Goal: Information Seeking & Learning: Learn about a topic

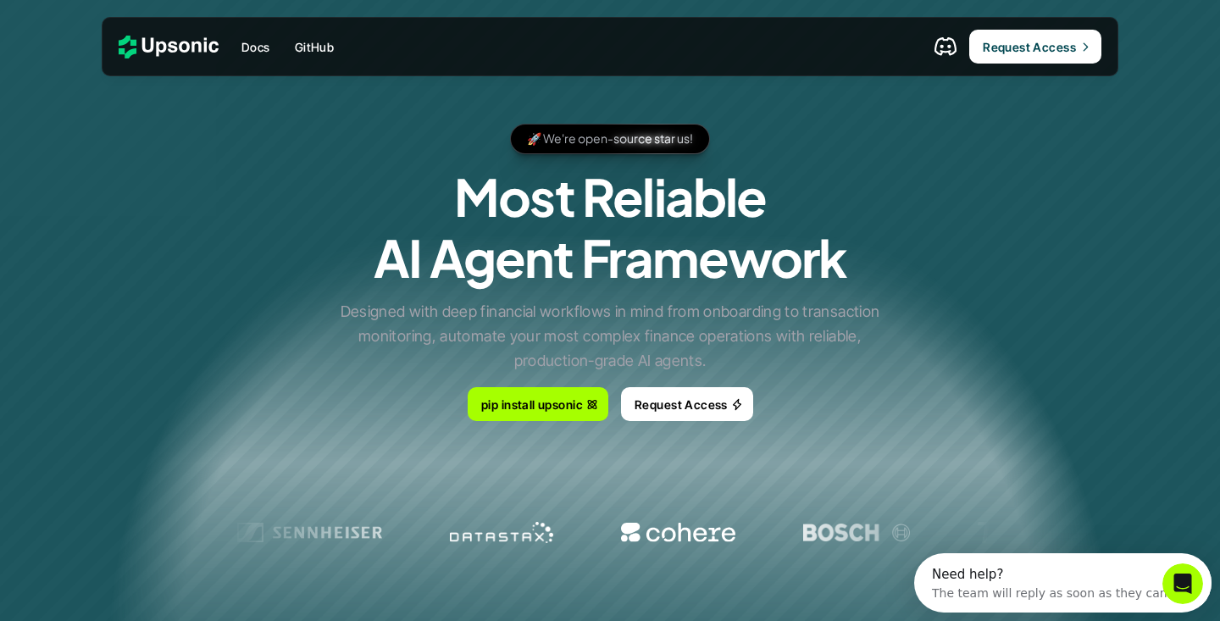
click at [1056, 590] on div "The team will reply as soon as they can" at bounding box center [1050, 590] width 236 height 18
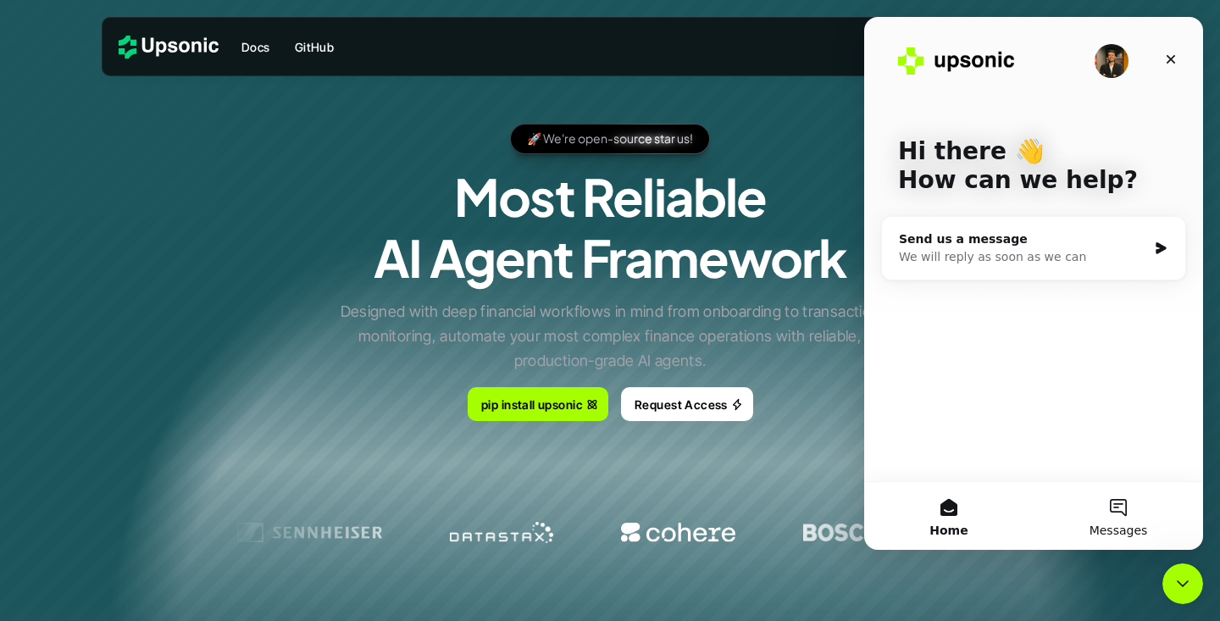
click at [1113, 507] on button "Messages" at bounding box center [1118, 516] width 169 height 68
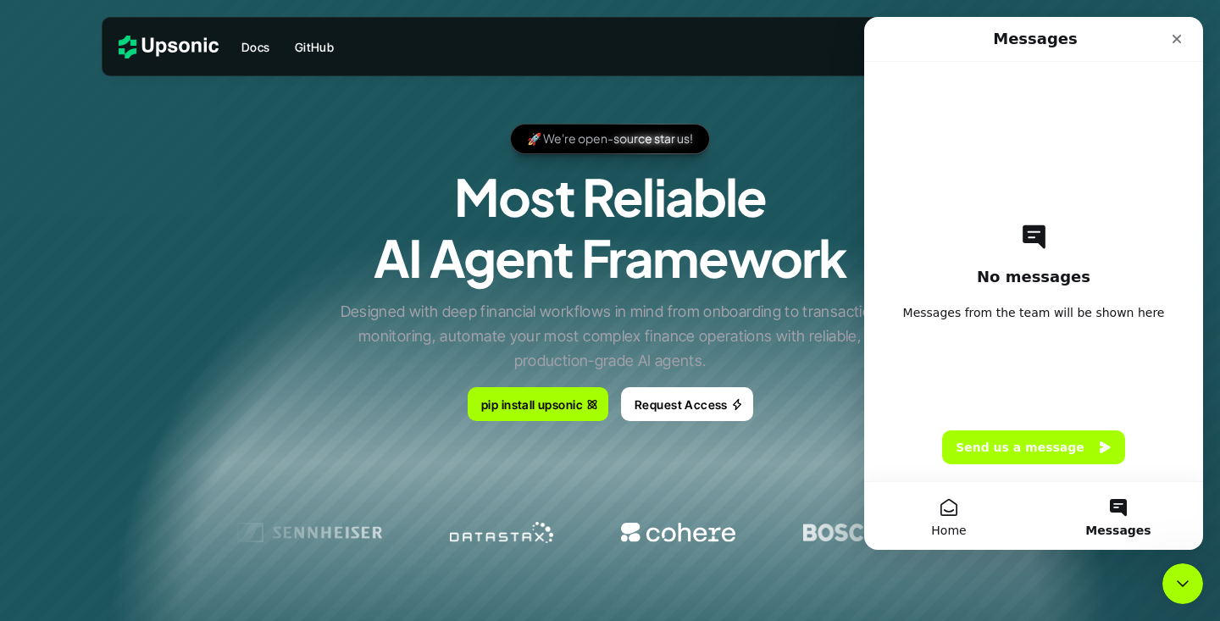
click at [972, 505] on button "Home" at bounding box center [948, 516] width 169 height 68
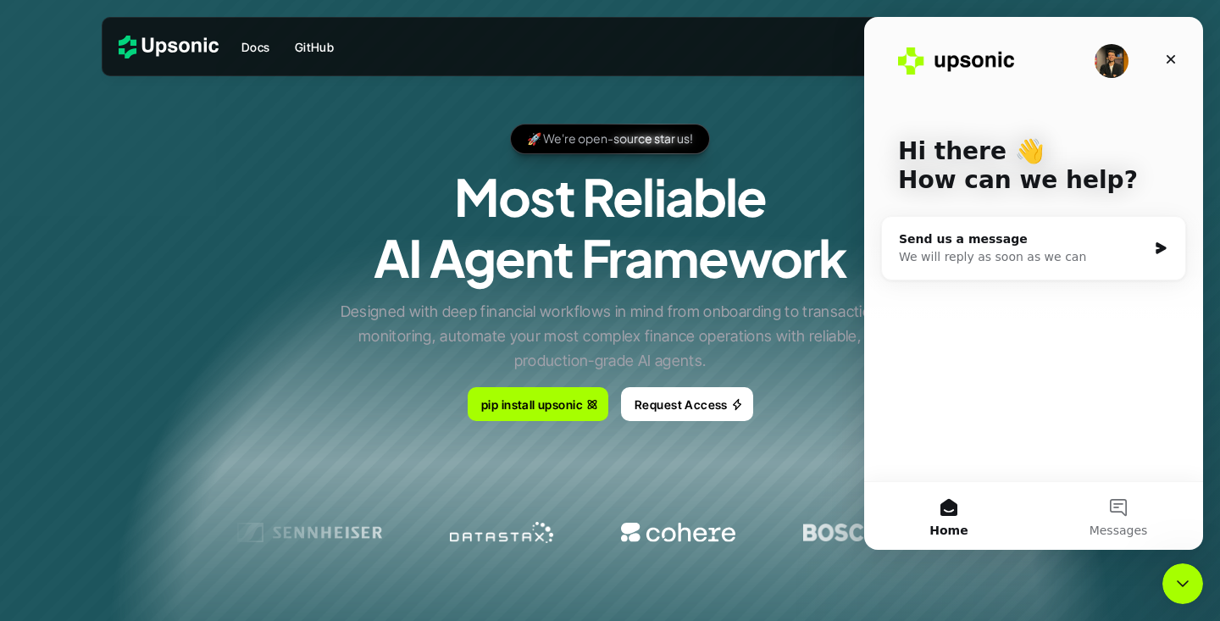
click at [1110, 59] on img "Intercom messenger" at bounding box center [1112, 61] width 34 height 34
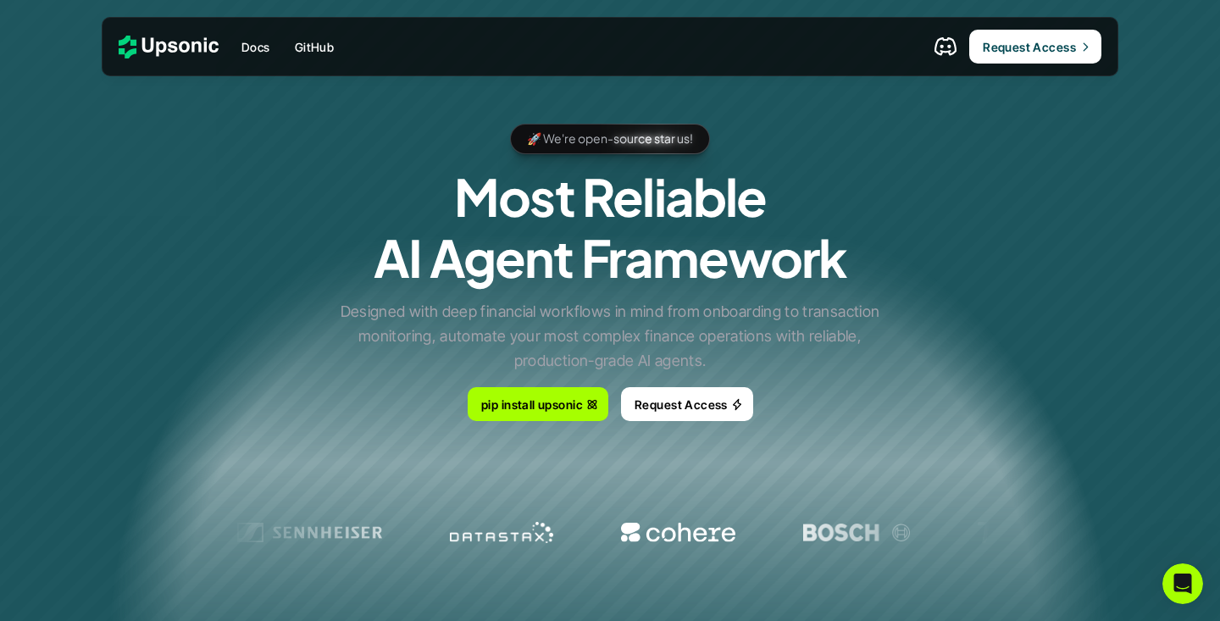
click at [652, 140] on p "🚀 We're open-source star us!" at bounding box center [610, 139] width 166 height 20
click at [582, 142] on p "🚀 We're open-source star us!" at bounding box center [610, 139] width 166 height 20
click at [261, 42] on p "Docs" at bounding box center [255, 47] width 29 height 18
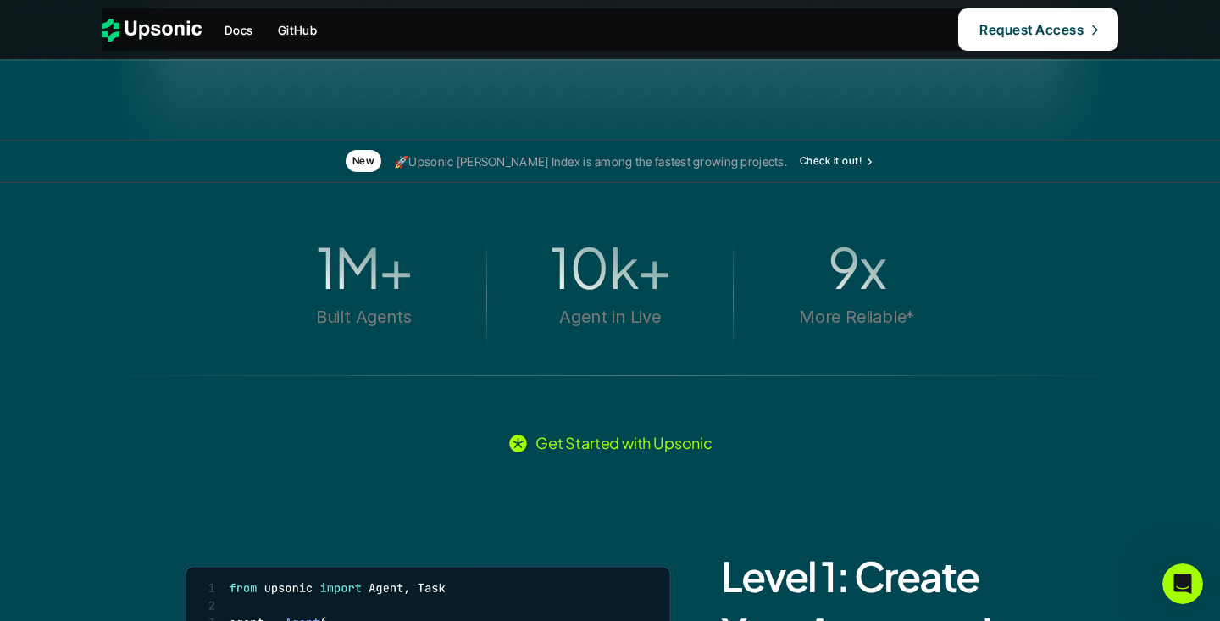
scroll to position [587, 0]
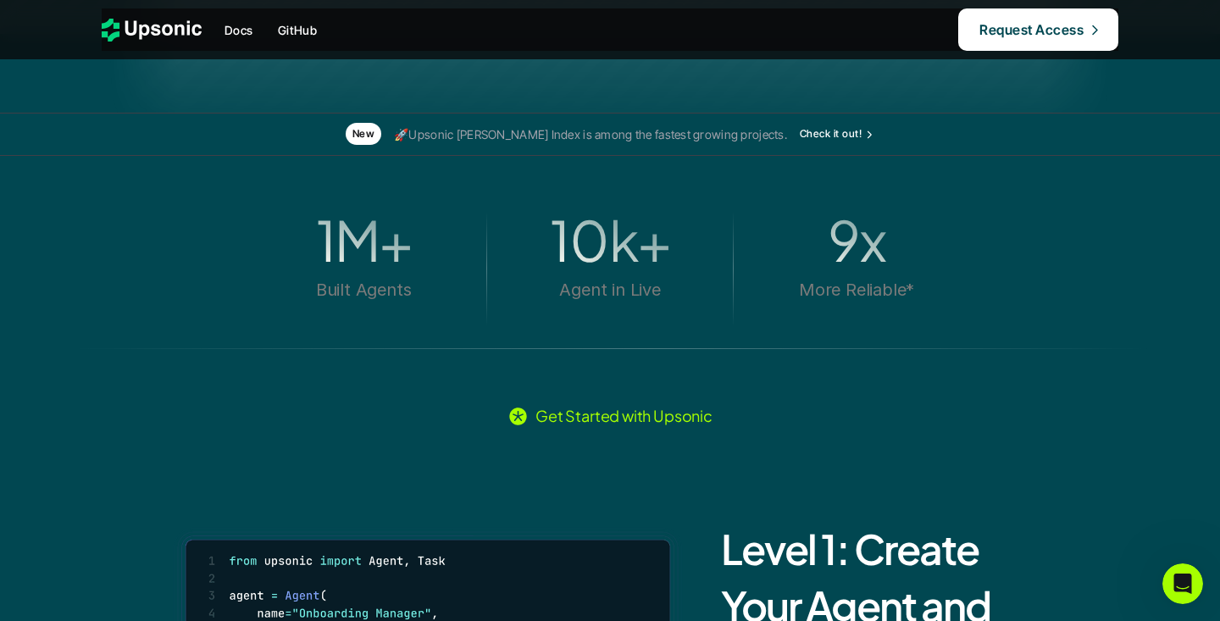
click at [907, 286] on p "More Reliable*" at bounding box center [856, 291] width 115 height 22
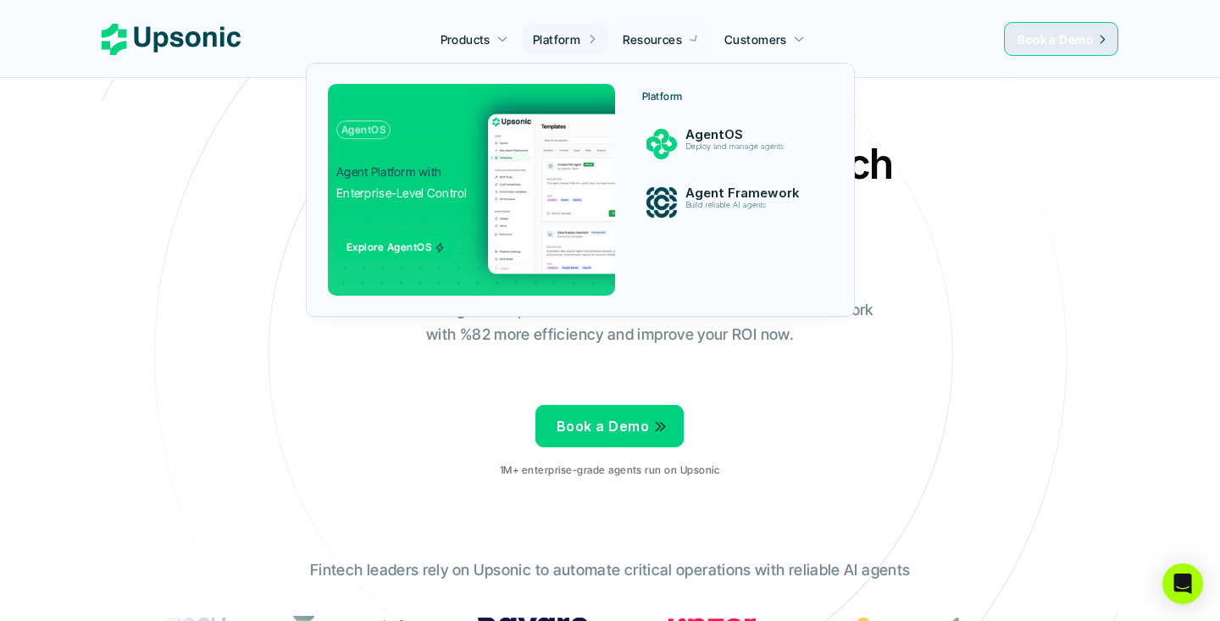
click at [589, 34] on div at bounding box center [592, 39] width 12 height 14
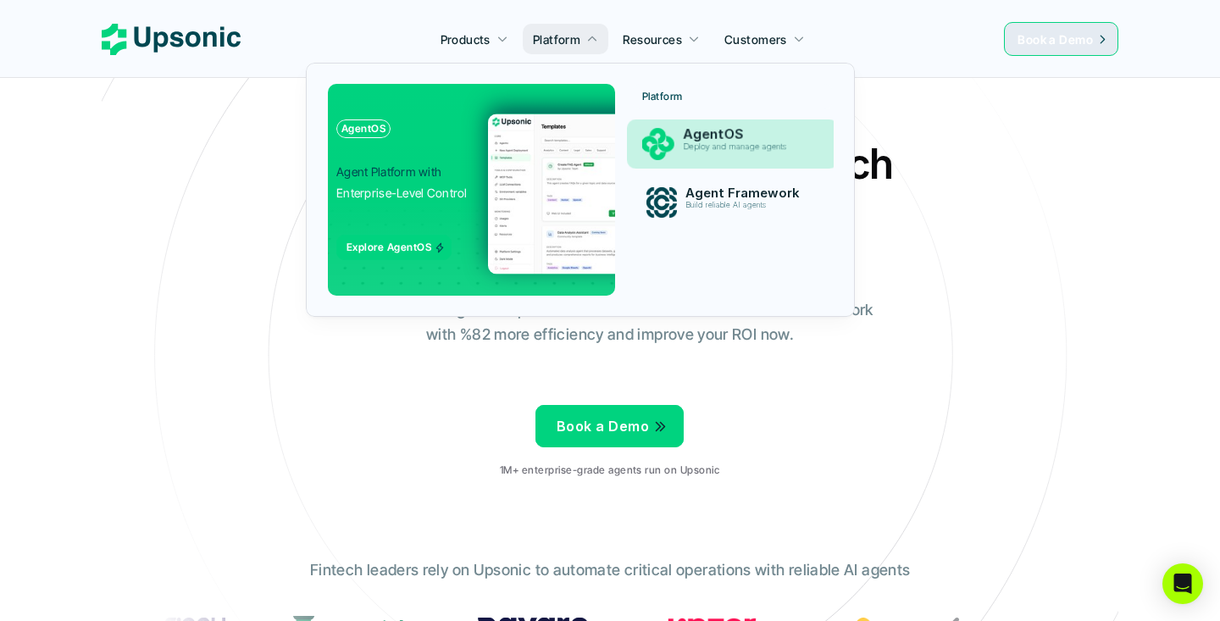
click at [713, 156] on div "Deploy and manage agents" at bounding box center [748, 151] width 130 height 19
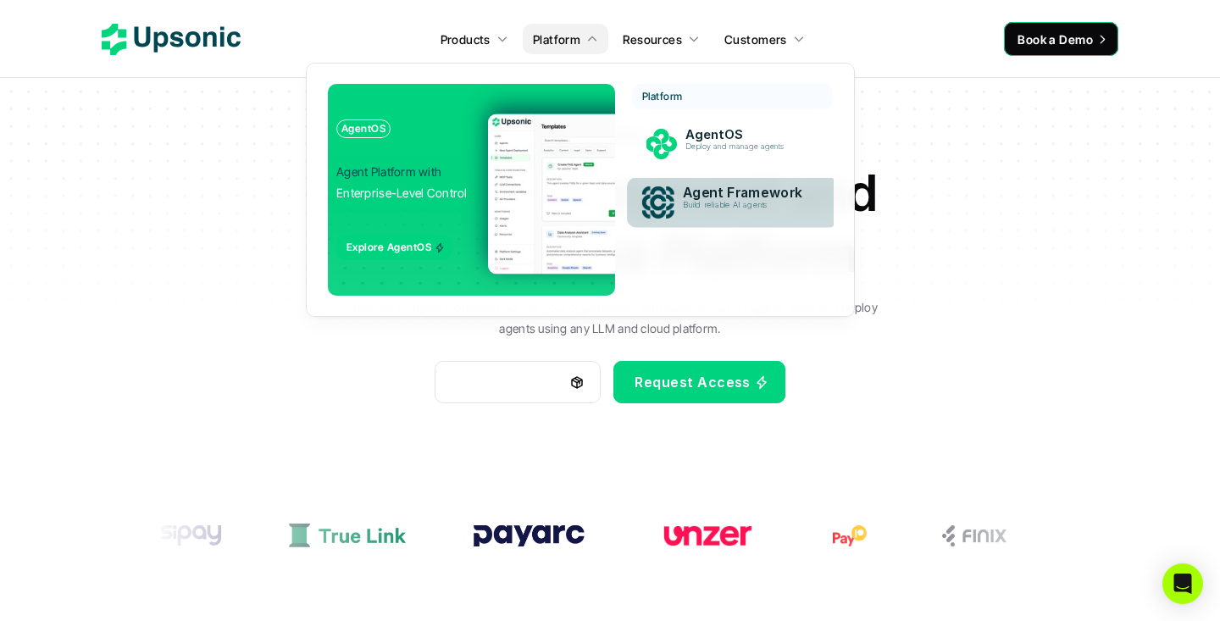
click at [724, 205] on p "Build reliable AI agents" at bounding box center [748, 205] width 130 height 9
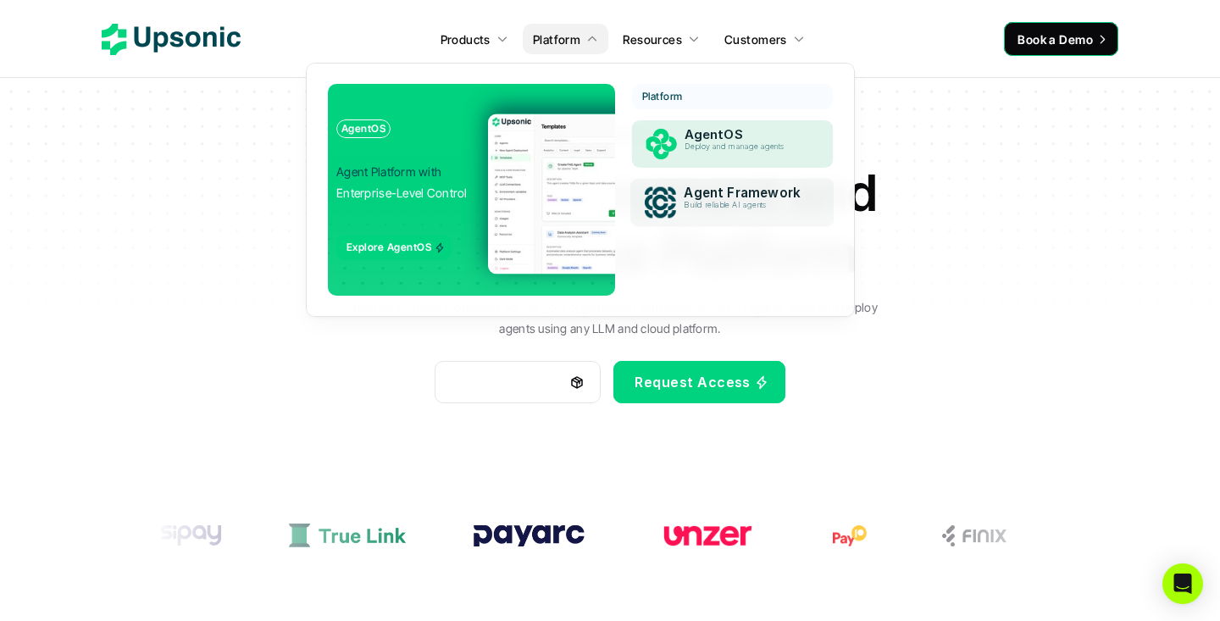
click at [696, 154] on div "Deploy and manage agents" at bounding box center [748, 151] width 124 height 19
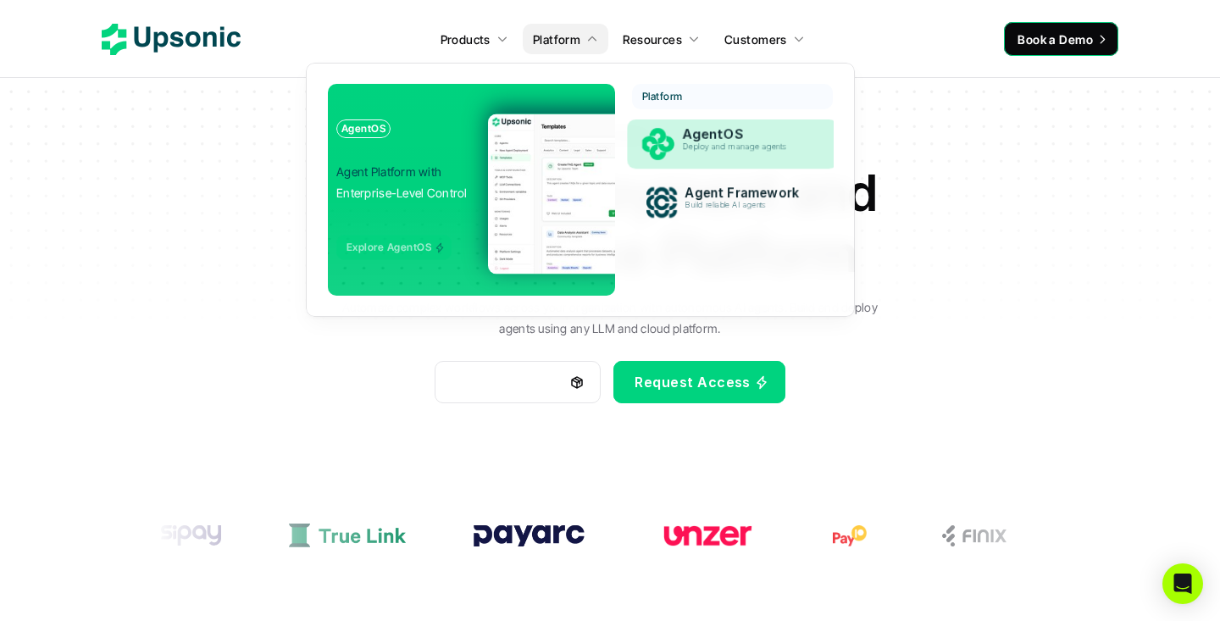
click at [705, 138] on p "AgentOS" at bounding box center [748, 134] width 131 height 16
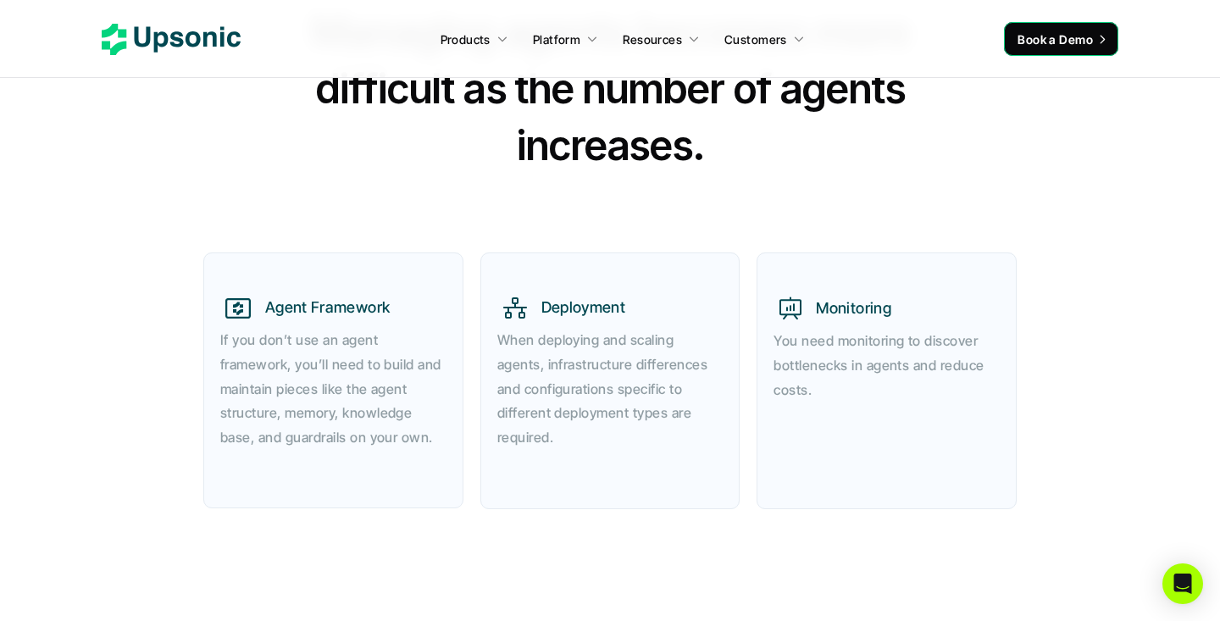
scroll to position [727, 0]
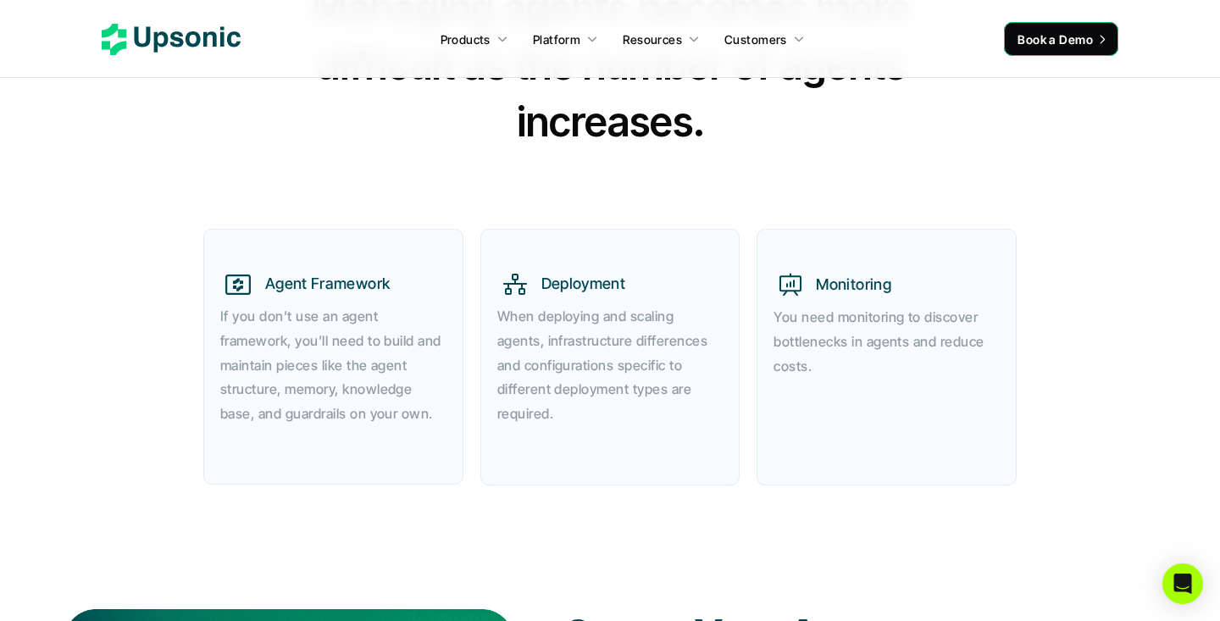
drag, startPoint x: 287, startPoint y: 368, endPoint x: 382, endPoint y: 366, distance: 94.9
click at [382, 366] on strong "If you don’t use an agent framework, you’ll need to build and maintain pieces l…" at bounding box center [332, 365] width 225 height 114
click at [314, 392] on strong "If you don’t use an agent framework, you’ll need to build and maintain pieces l…" at bounding box center [332, 365] width 225 height 114
drag, startPoint x: 291, startPoint y: 388, endPoint x: 441, endPoint y: 388, distance: 150.0
click at [441, 388] on p "If you don’t use an agent framework, you’ll need to build and maintain pieces l…" at bounding box center [333, 365] width 226 height 122
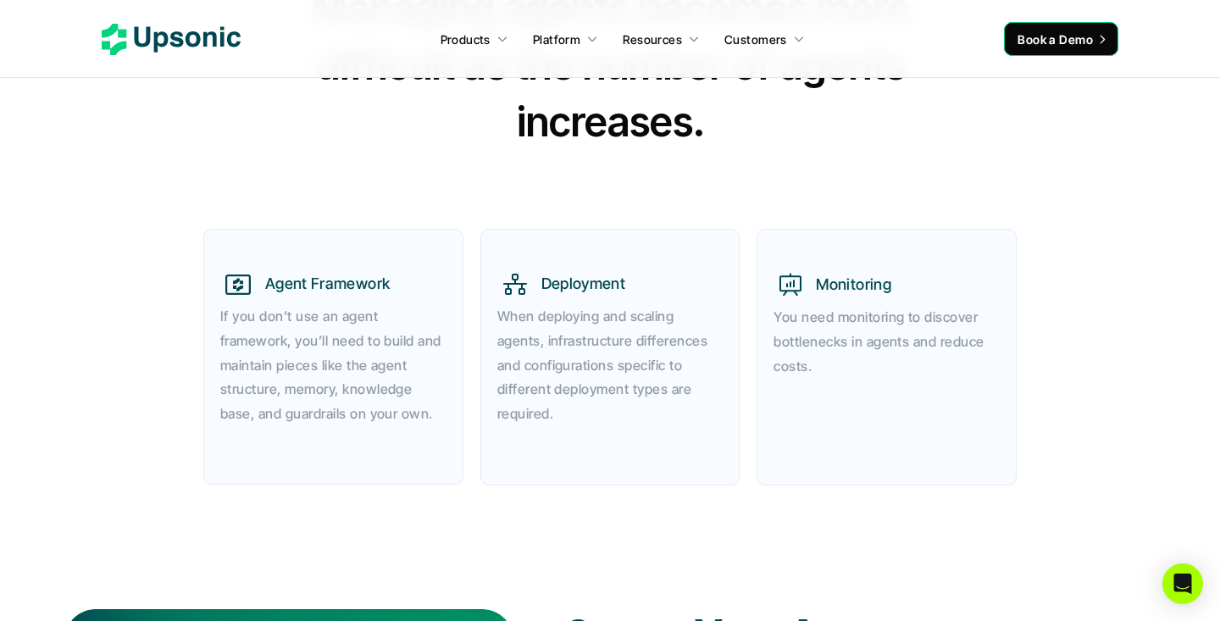
click at [403, 414] on strong "If you don’t use an agent framework, you’ll need to build and maintain pieces l…" at bounding box center [332, 365] width 225 height 114
drag, startPoint x: 537, startPoint y: 311, endPoint x: 650, endPoint y: 310, distance: 112.7
click at [650, 310] on strong "When deploying and scaling agents, infrastructure differences and configuration…" at bounding box center [604, 365] width 214 height 114
click at [629, 336] on strong "When deploying and scaling agents, infrastructure differences and configuration…" at bounding box center [604, 365] width 214 height 114
drag, startPoint x: 828, startPoint y: 315, endPoint x: 888, endPoint y: 318, distance: 60.2
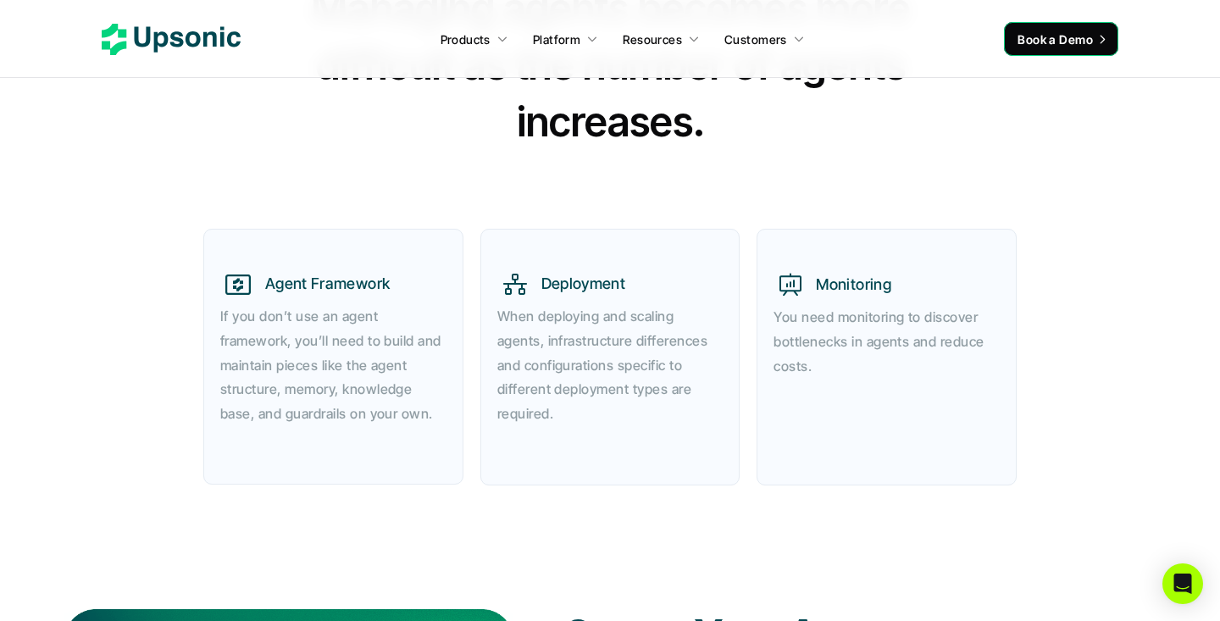
click at [888, 318] on strong "You need monitoring to discover bottlenecks in agents and reduce costs." at bounding box center [881, 341] width 214 height 66
click at [627, 336] on strong "When deploying and scaling agents, infrastructure differences and configuration…" at bounding box center [604, 365] width 214 height 114
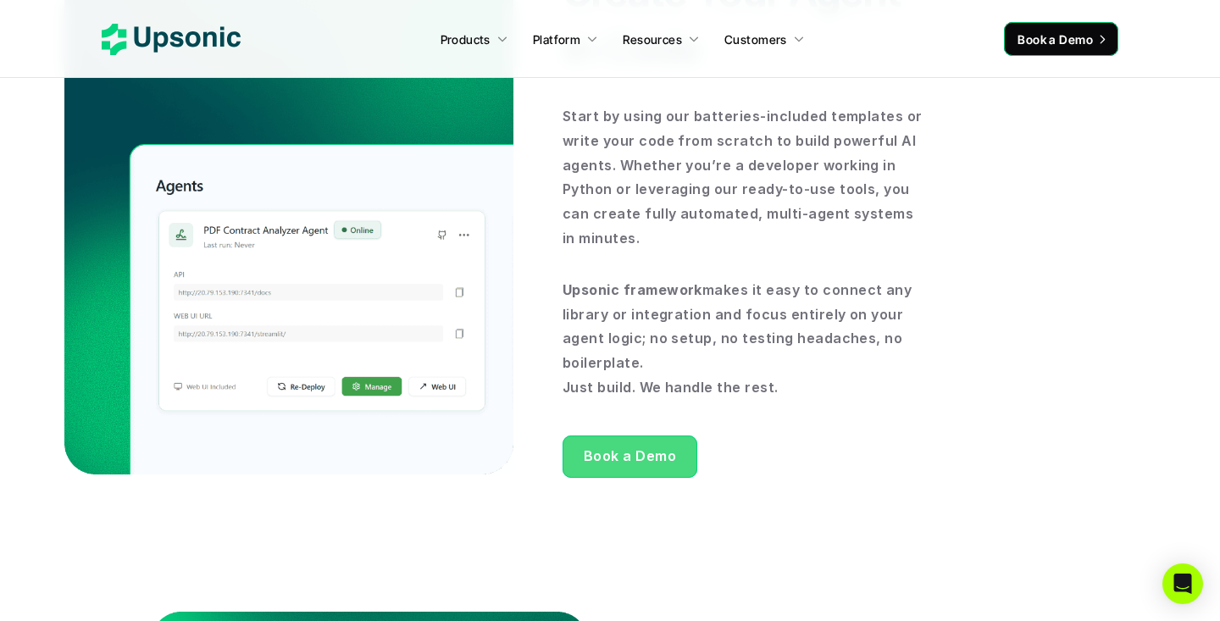
scroll to position [1373, 0]
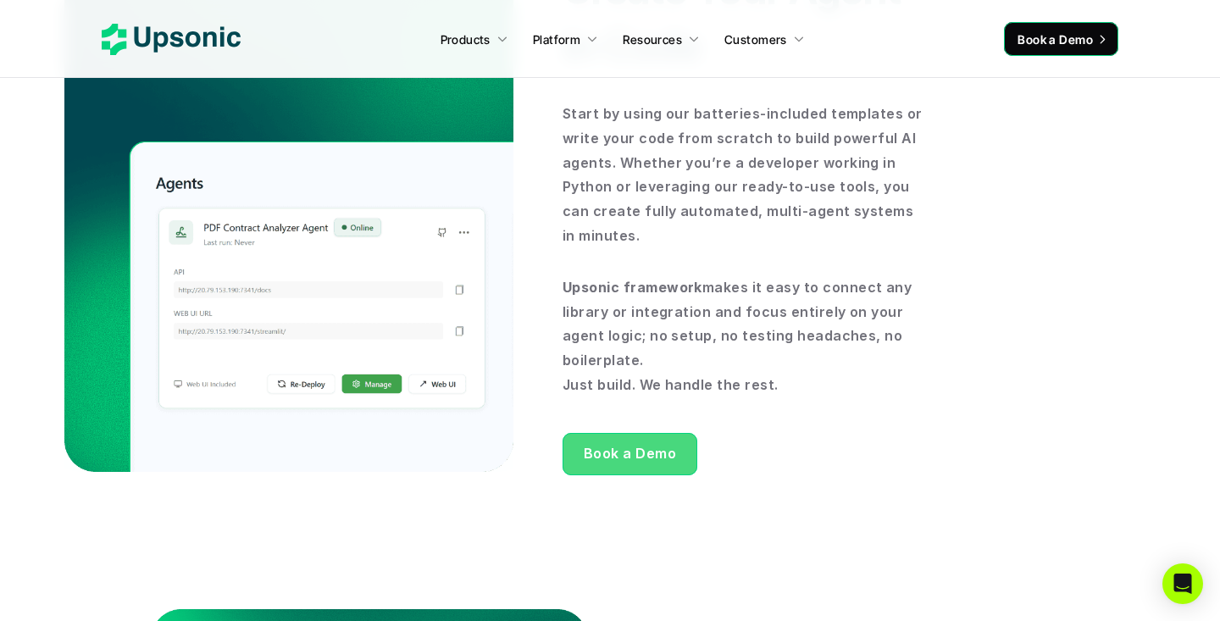
drag, startPoint x: 811, startPoint y: 291, endPoint x: 710, endPoint y: 316, distance: 103.8
click at [710, 316] on p "Upsonic framework makes it easy to connect any library or integration and focus…" at bounding box center [746, 336] width 367 height 122
click at [530, 234] on div "Create Your Agent in Code Start by using our batteries-included templates or wr…" at bounding box center [492, 218] width 874 height 514
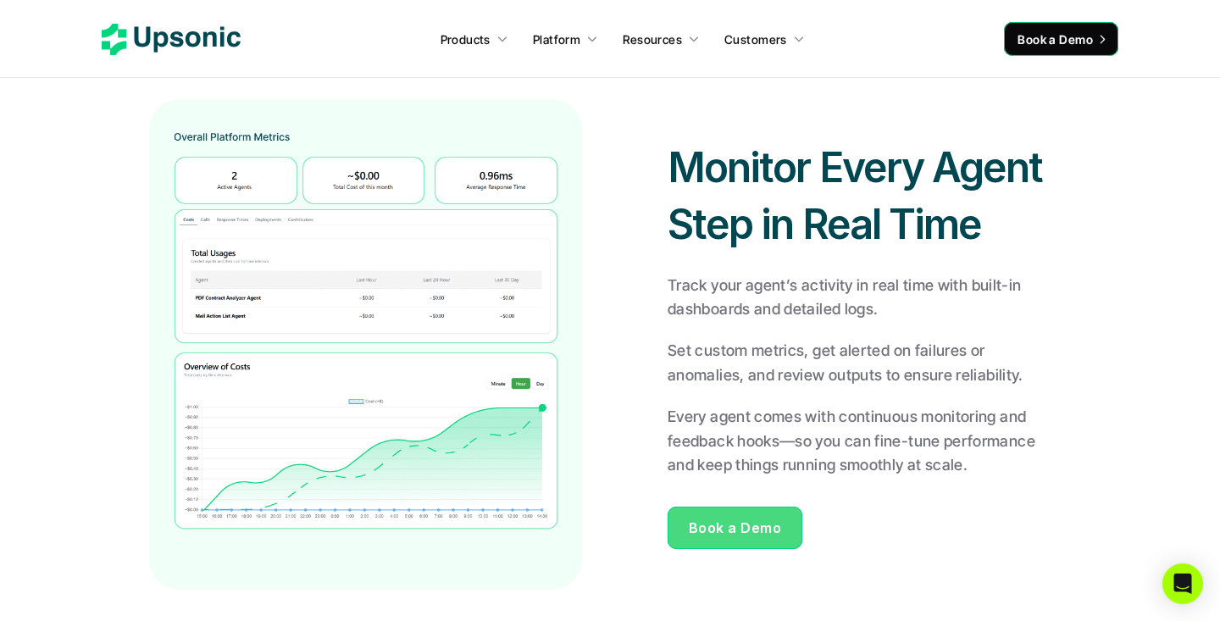
scroll to position [2480, 0]
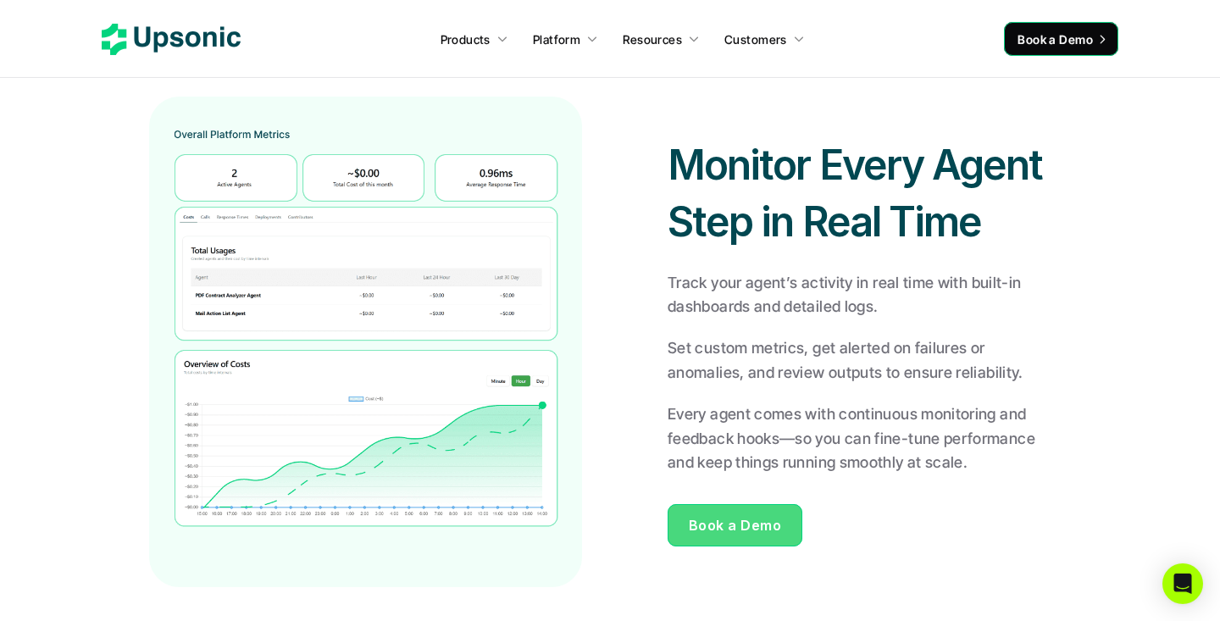
click at [601, 364] on div "Monitor Every Agent Step in Real Time Track your agent’s activity in real time …" at bounding box center [610, 342] width 924 height 491
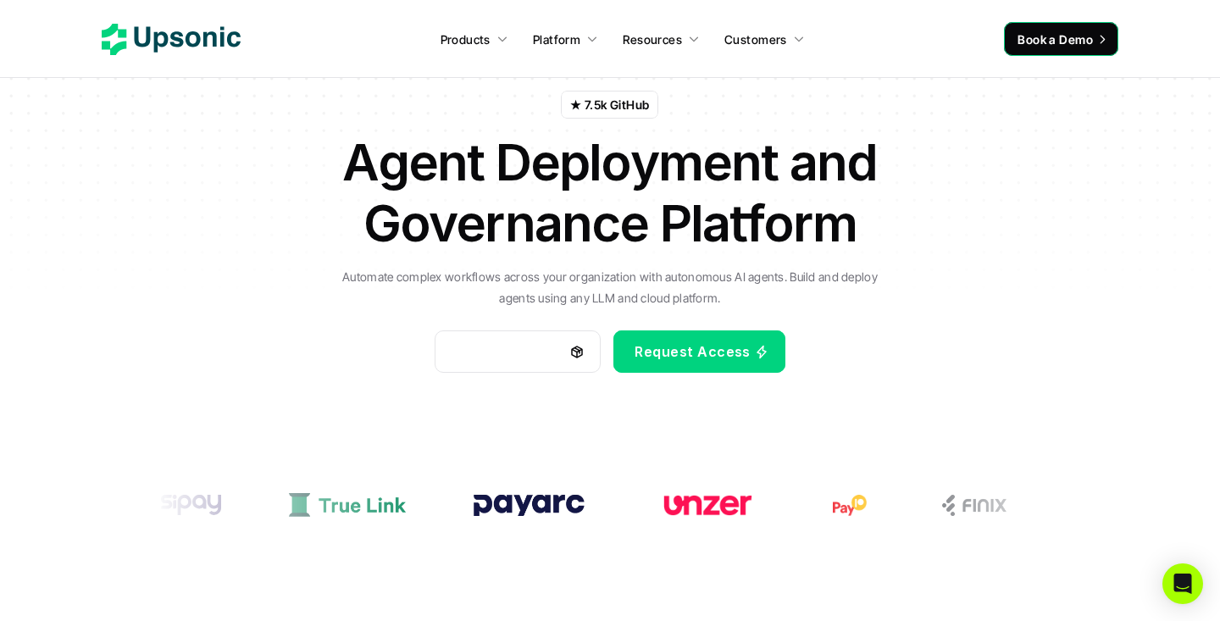
scroll to position [0, 0]
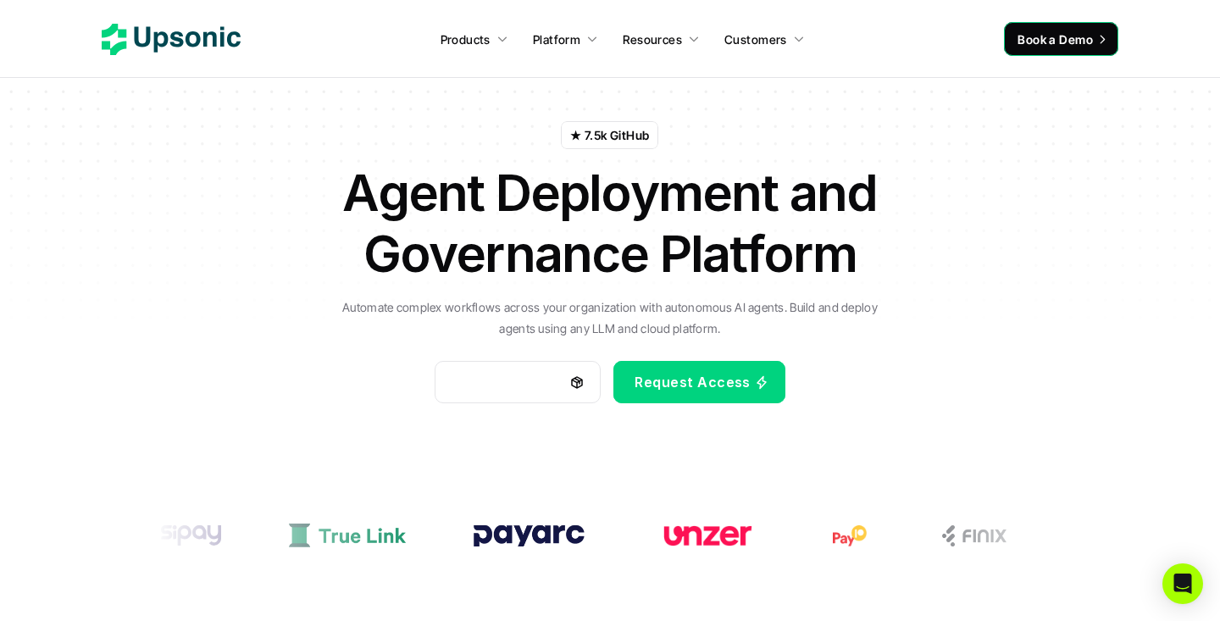
drag, startPoint x: 452, startPoint y: 197, endPoint x: 719, endPoint y: 189, distance: 267.0
click at [719, 189] on h1 "Agent Deployment and Governance Platform" at bounding box center [610, 223] width 593 height 122
click at [715, 269] on h1 "Agent Deployment and Governance Platform" at bounding box center [610, 223] width 593 height 122
